Goal: Task Accomplishment & Management: Use online tool/utility

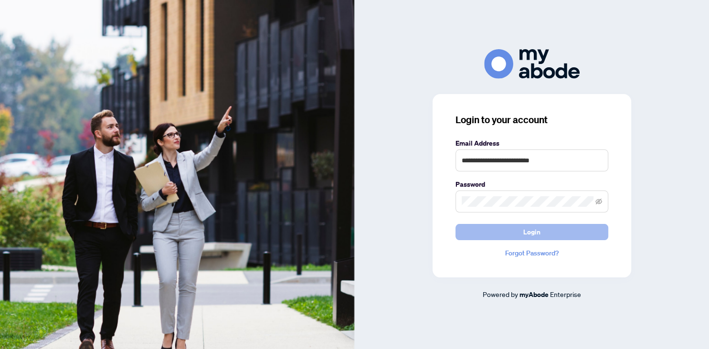
click at [537, 228] on span "Login" at bounding box center [531, 231] width 17 height 15
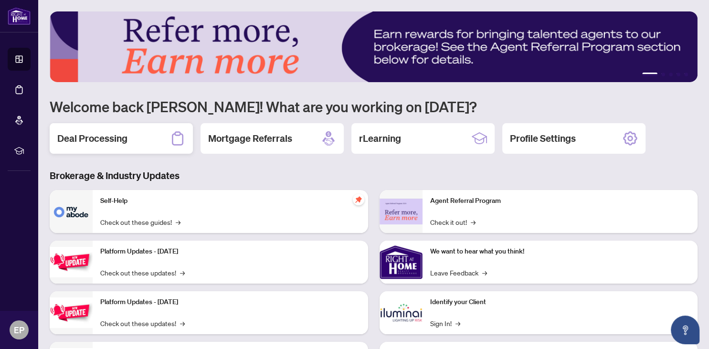
click at [75, 138] on h2 "Deal Processing" at bounding box center [92, 138] width 70 height 13
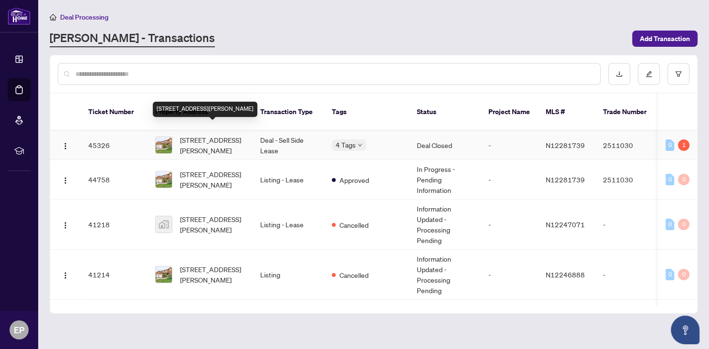
click at [196, 137] on span "[STREET_ADDRESS][PERSON_NAME]" at bounding box center [212, 145] width 65 height 21
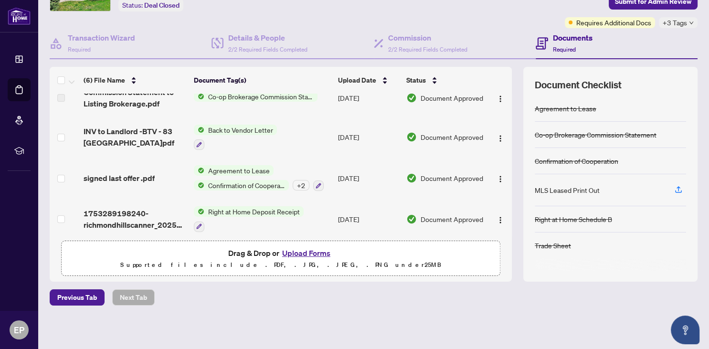
scroll to position [99, 0]
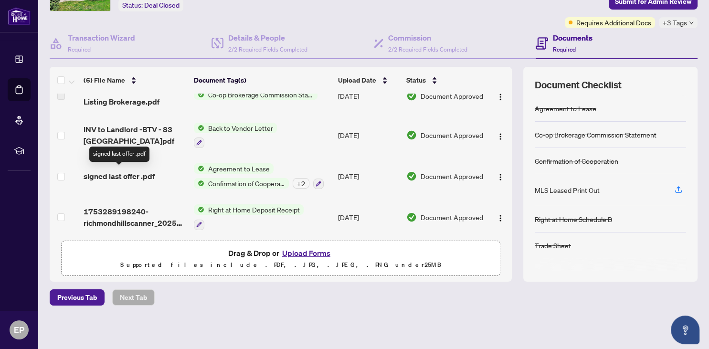
click at [153, 175] on span "signed last offer .pdf" at bounding box center [119, 175] width 71 height 11
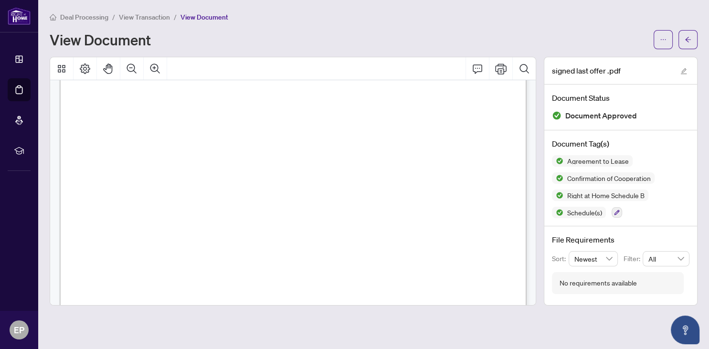
scroll to position [2195, 0]
